Goal: Navigation & Orientation: Find specific page/section

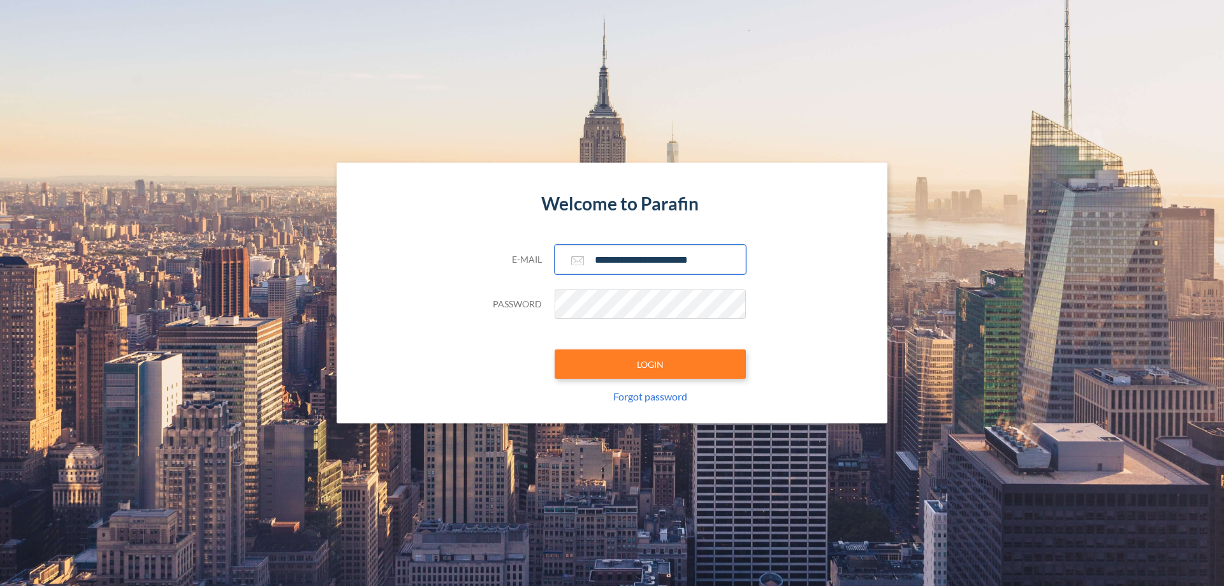
type input "**********"
click at [650, 364] on button "LOGIN" at bounding box center [650, 363] width 191 height 29
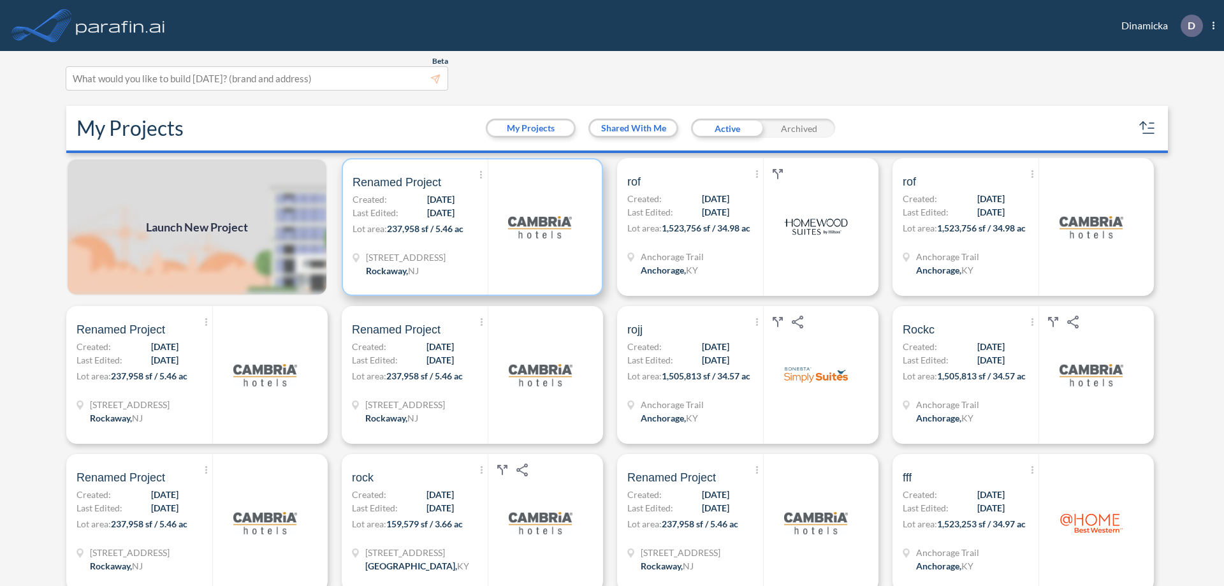
scroll to position [3, 0]
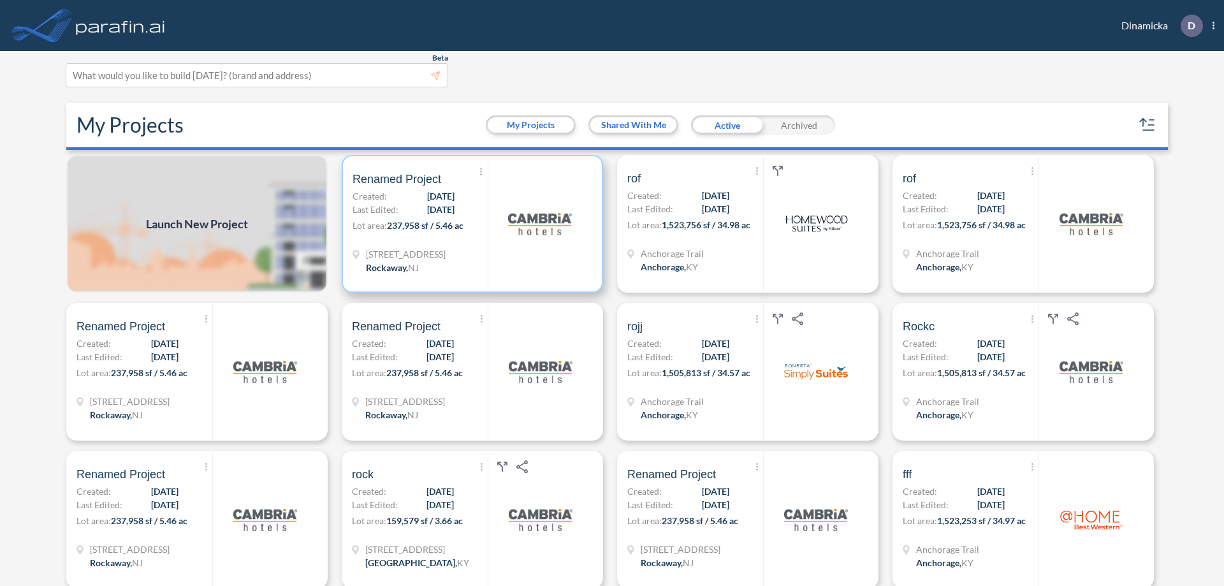
click at [470, 224] on p "Lot area: 237,958 sf / 5.46 ac" at bounding box center [420, 228] width 135 height 18
